Goal: Find specific fact

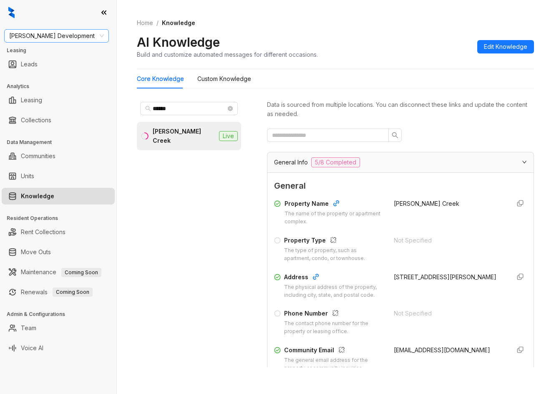
scroll to position [110, 0]
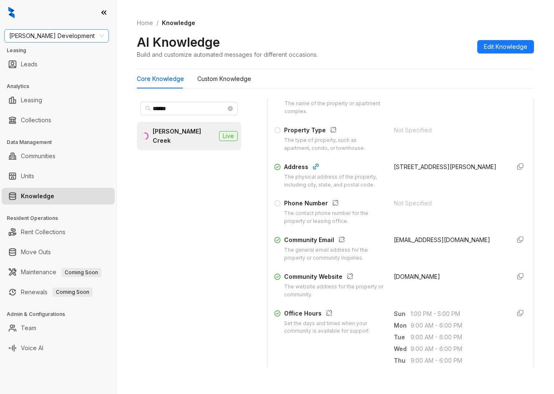
click at [56, 31] on span "[PERSON_NAME] Development" at bounding box center [56, 36] width 95 height 13
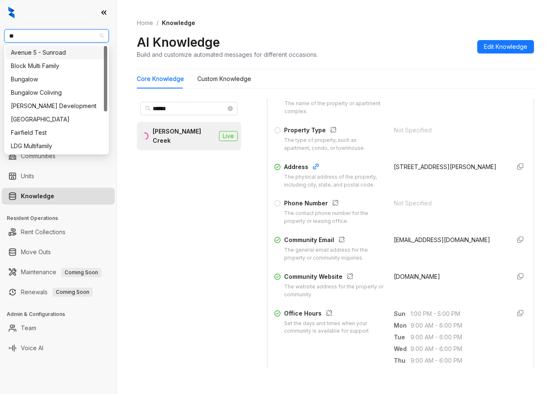
type input "***"
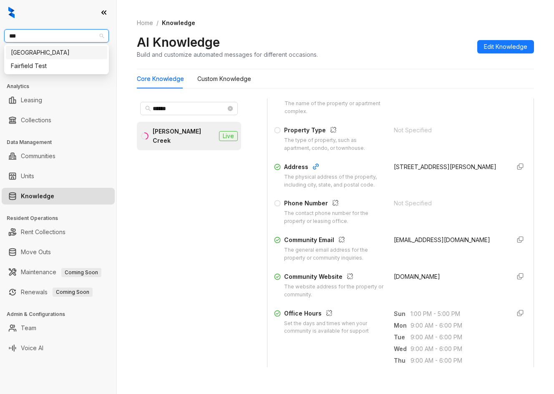
click at [45, 55] on div "[GEOGRAPHIC_DATA]" at bounding box center [56, 52] width 91 height 9
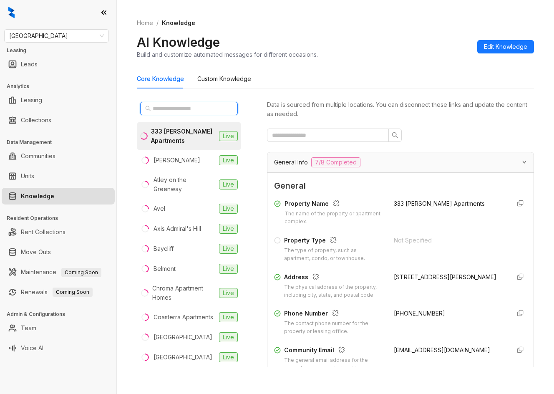
click at [210, 111] on input "text" at bounding box center [189, 108] width 73 height 9
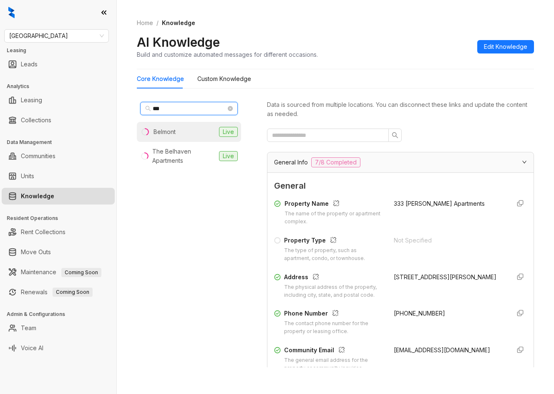
type input "***"
click at [184, 127] on li "Belmont Live" at bounding box center [189, 132] width 104 height 20
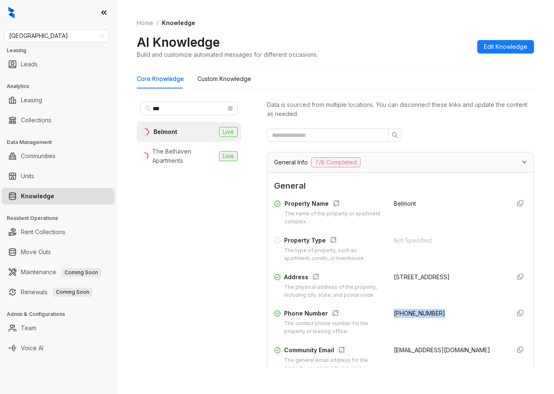
drag, startPoint x: 383, startPoint y: 315, endPoint x: 430, endPoint y: 316, distance: 47.1
click at [432, 318] on div "Phone Number The contact phone number for the property or leasing office. (925)…" at bounding box center [400, 322] width 253 height 27
copy span "(925) 369-7911"
click at [21, 150] on link "Communities" at bounding box center [38, 156] width 35 height 17
